Goal: Check status: Check status

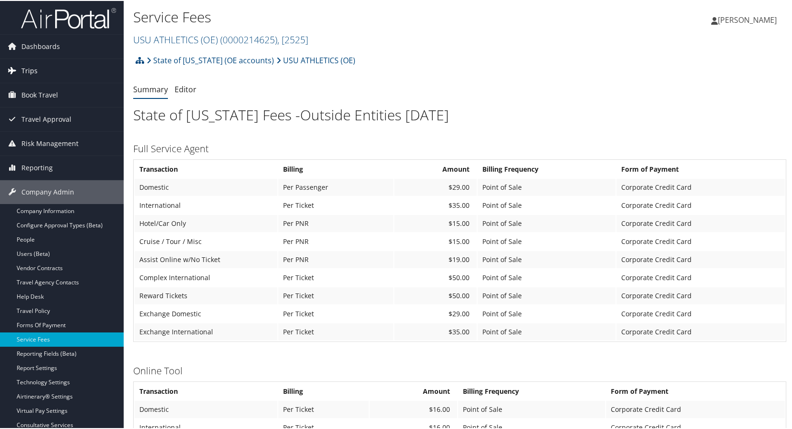
click at [28, 71] on span "Trips" at bounding box center [29, 70] width 16 height 24
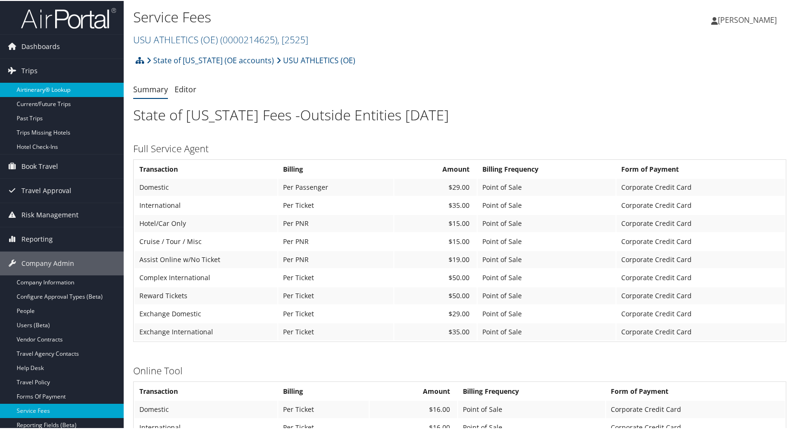
click at [39, 87] on link "Airtinerary® Lookup" at bounding box center [62, 89] width 124 height 14
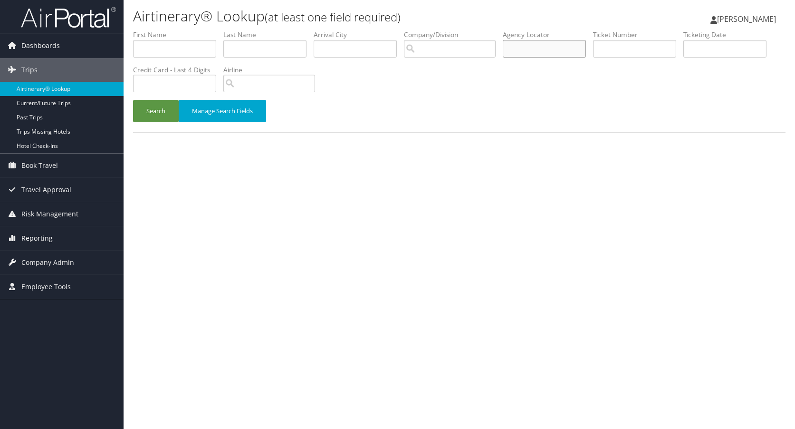
click at [548, 41] on input "text" at bounding box center [544, 49] width 83 height 18
type input "db35p8"
click at [133, 100] on button "Search" at bounding box center [156, 111] width 46 height 22
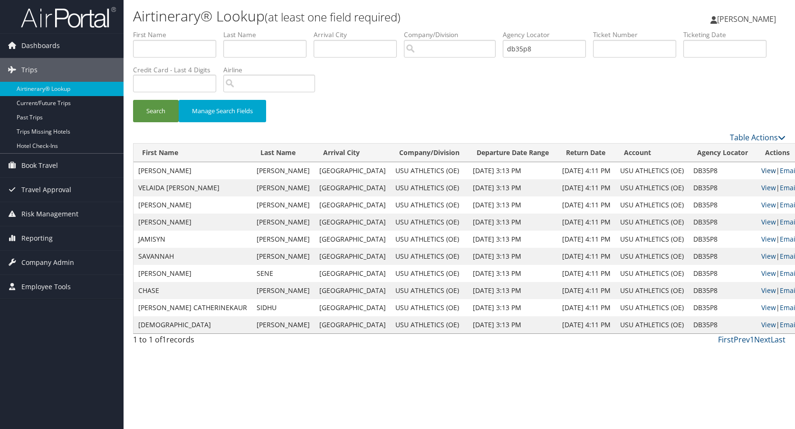
click at [762, 172] on link "View" at bounding box center [769, 170] width 15 height 9
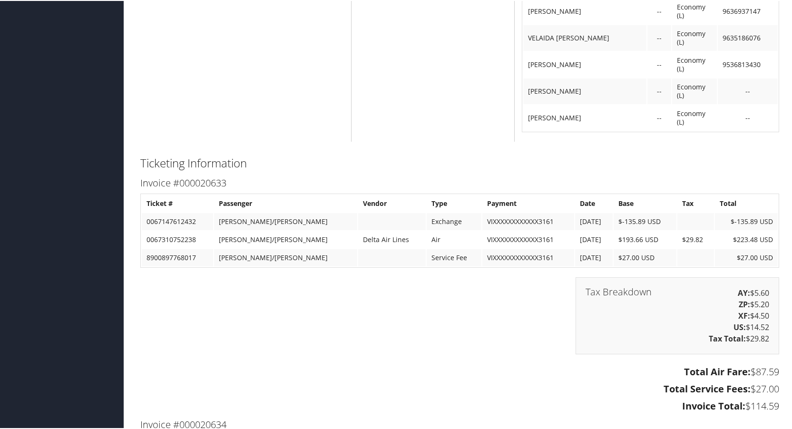
scroll to position [951, 0]
